Goal: Task Accomplishment & Management: Use online tool/utility

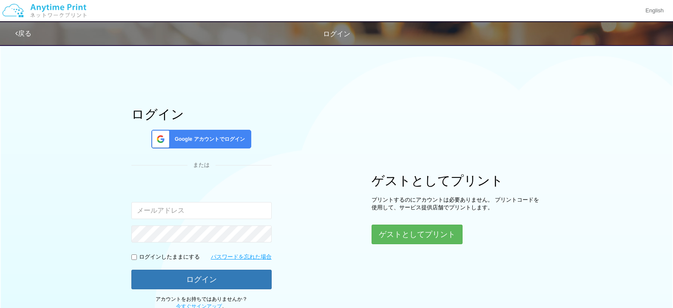
click at [204, 136] on span "Google アカウントでログイン" at bounding box center [207, 139] width 73 height 7
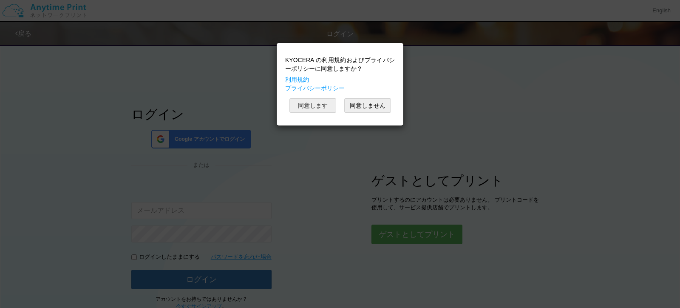
click at [312, 100] on button "同意します" at bounding box center [312, 105] width 47 height 14
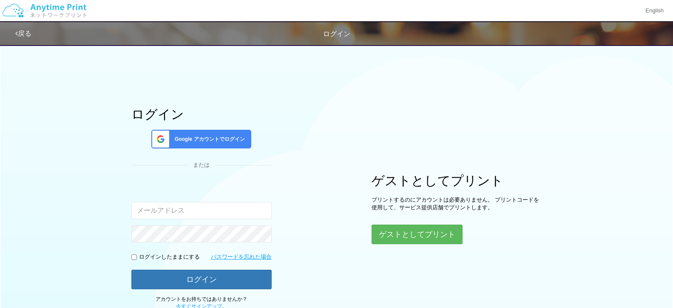
click at [215, 136] on span "Google アカウントでログイン" at bounding box center [207, 139] width 73 height 7
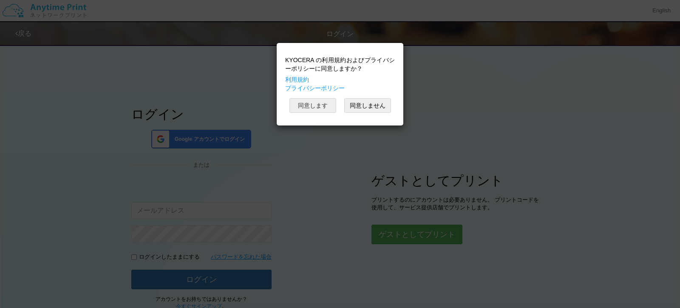
click at [305, 106] on button "同意します" at bounding box center [312, 105] width 47 height 14
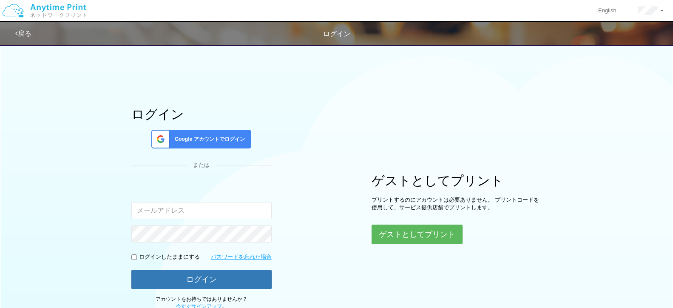
click at [181, 137] on span "Google アカウントでログイン" at bounding box center [207, 139] width 73 height 7
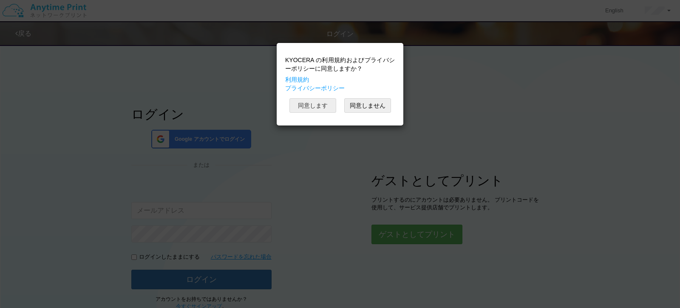
click at [318, 101] on button "同意します" at bounding box center [312, 105] width 47 height 14
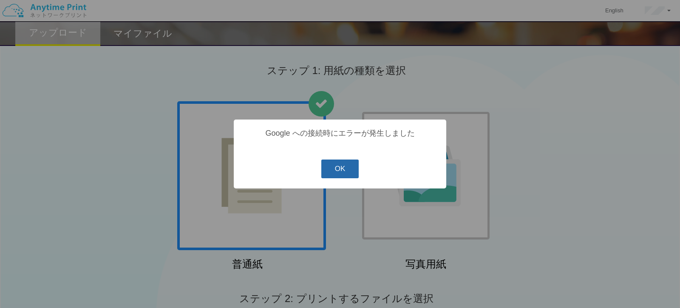
click at [349, 164] on button "OK" at bounding box center [340, 168] width 38 height 19
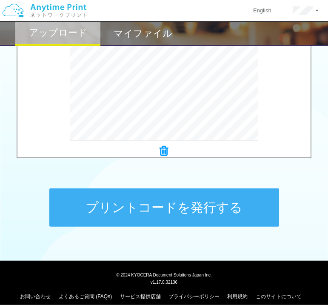
scroll to position [354, 0]
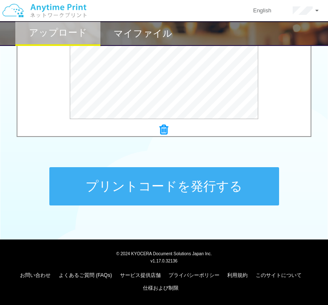
click at [167, 189] on button "プリントコードを発行する" at bounding box center [163, 186] width 229 height 38
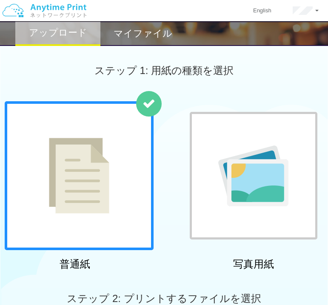
scroll to position [306, 0]
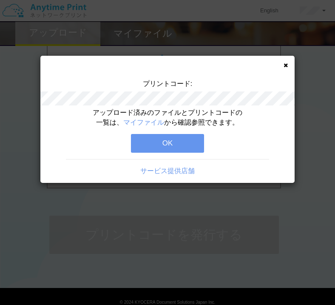
click at [162, 139] on button "OK" at bounding box center [167, 143] width 73 height 19
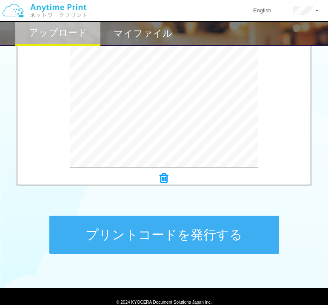
drag, startPoint x: 209, startPoint y: 240, endPoint x: 206, endPoint y: 234, distance: 6.7
click at [209, 239] on button "プリントコードを発行する" at bounding box center [163, 234] width 229 height 38
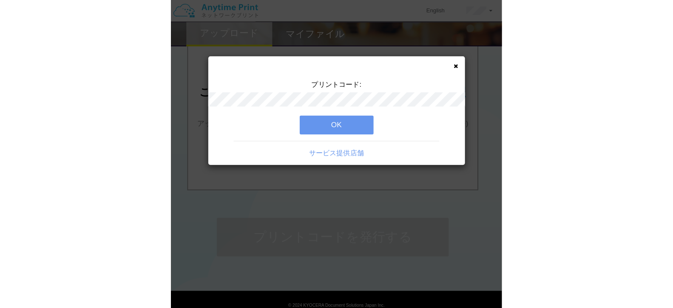
scroll to position [0, 0]
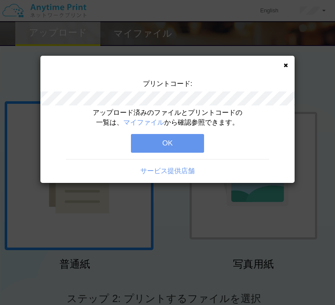
click at [154, 145] on button "OK" at bounding box center [167, 143] width 73 height 19
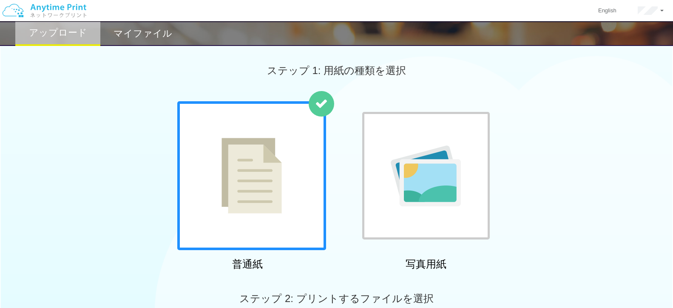
click at [139, 31] on h2 "マイファイル" at bounding box center [142, 33] width 59 height 10
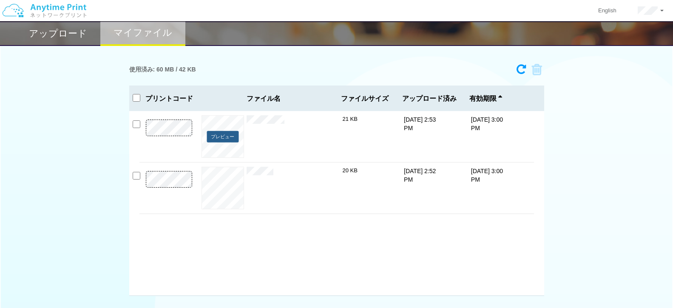
click at [212, 136] on button "プレビュー" at bounding box center [222, 136] width 32 height 11
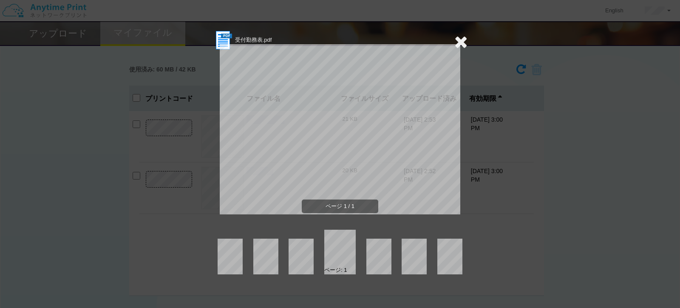
click at [461, 40] on icon at bounding box center [460, 41] width 13 height 17
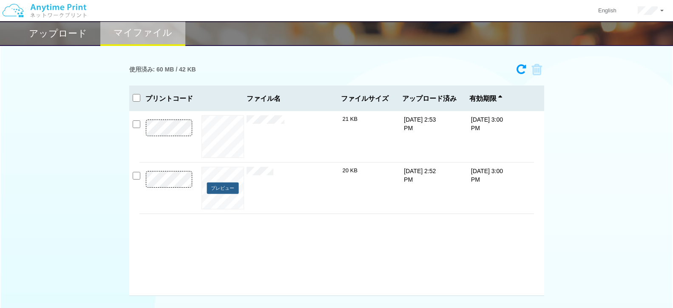
click at [214, 185] on button "プレビュー" at bounding box center [222, 187] width 32 height 11
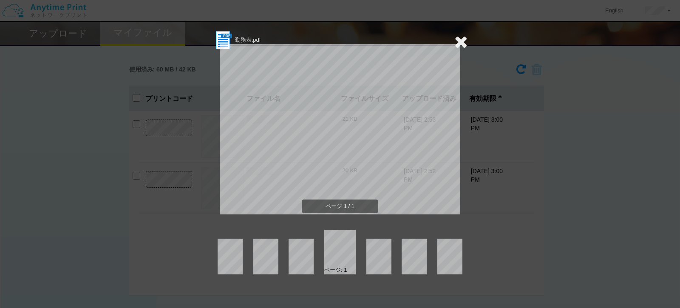
click at [462, 41] on icon at bounding box center [460, 41] width 13 height 17
